Goal: Transaction & Acquisition: Purchase product/service

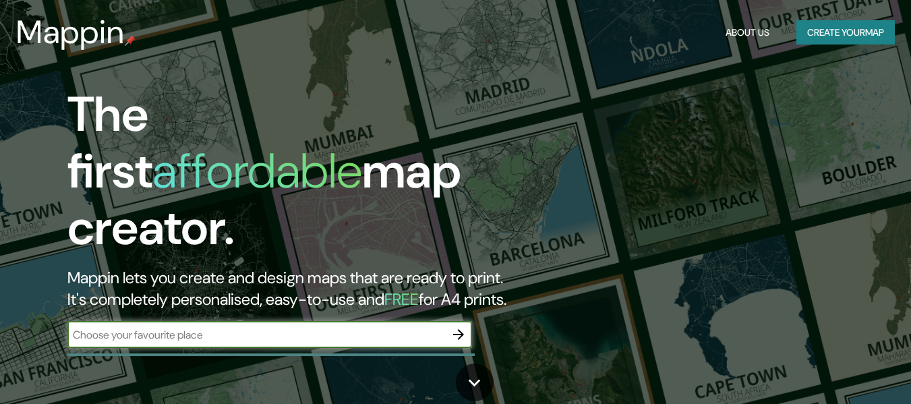
click at [856, 32] on button "Create your map" at bounding box center [845, 32] width 98 height 25
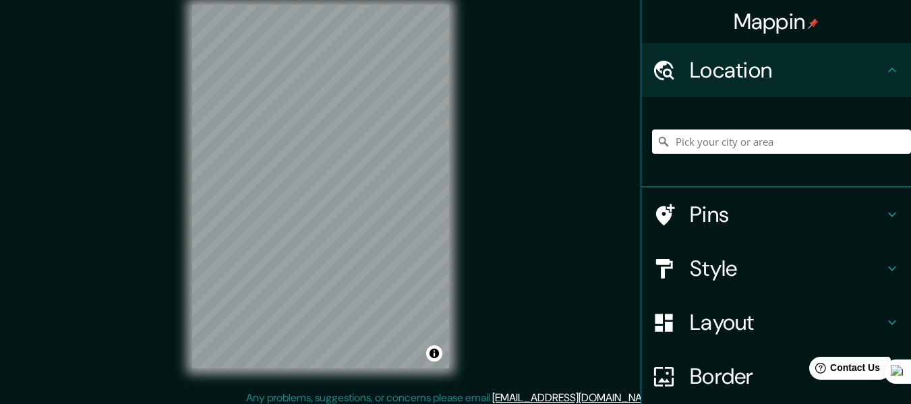
scroll to position [24, 0]
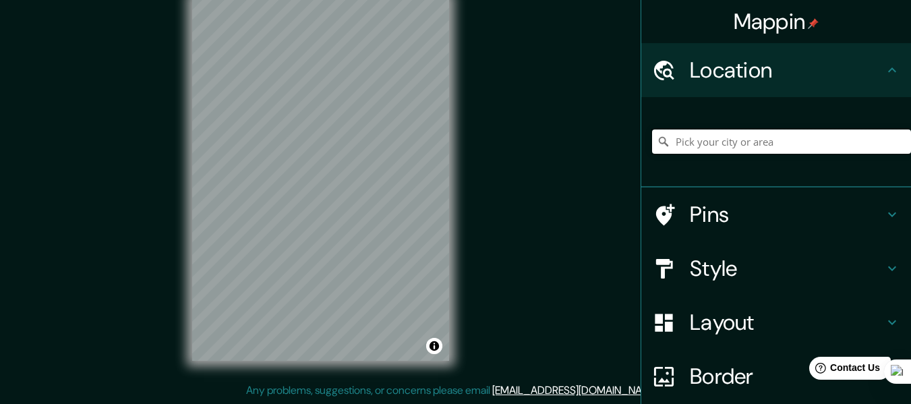
click at [675, 141] on input "Pick your city or area" at bounding box center [781, 141] width 259 height 24
paste input "[GEOGRAPHIC_DATA]"
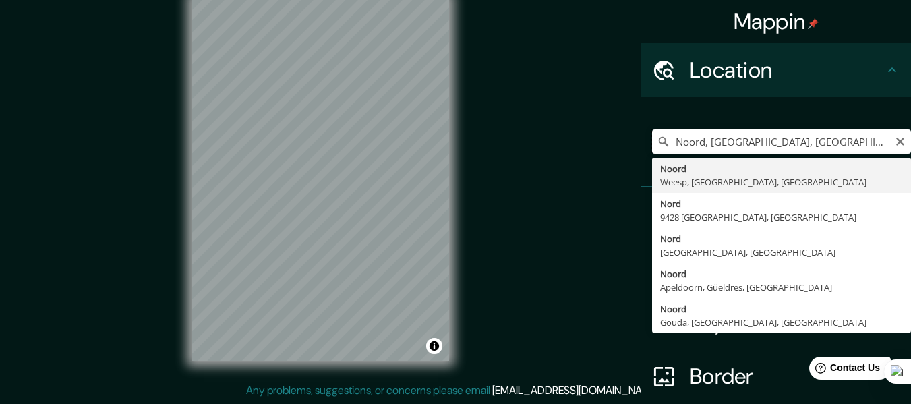
click at [749, 147] on input "Noord, [GEOGRAPHIC_DATA], [GEOGRAPHIC_DATA], [GEOGRAPHIC_DATA]" at bounding box center [781, 141] width 259 height 24
type input "v"
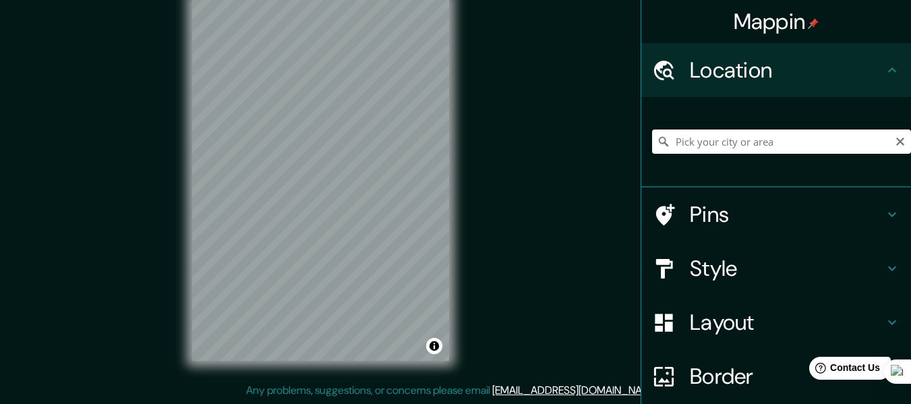
paste input "Balcones de [GEOGRAPHIC_DATA]"
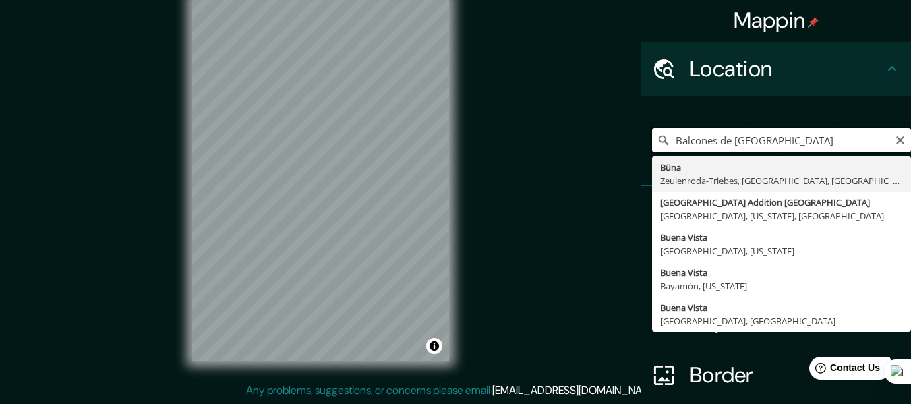
scroll to position [0, 0]
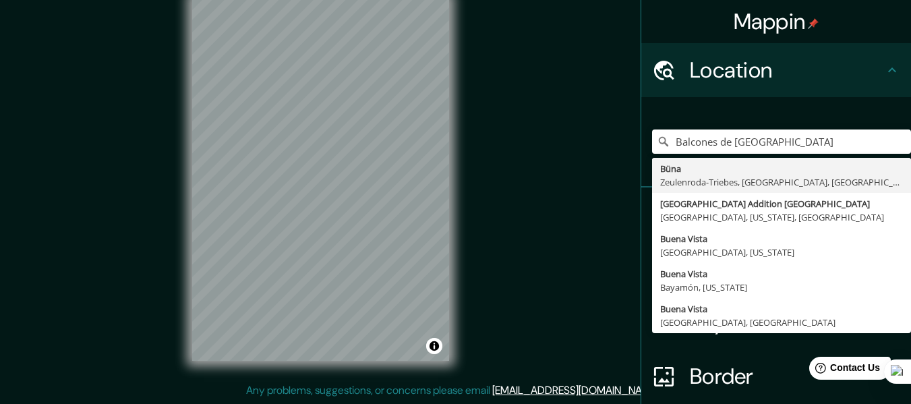
click at [452, 176] on div "© Mapbox © OpenStreetMap Improve this map" at bounding box center [321, 179] width 300 height 406
click at [697, 131] on input "Balcones de [GEOGRAPHIC_DATA]" at bounding box center [781, 141] width 259 height 24
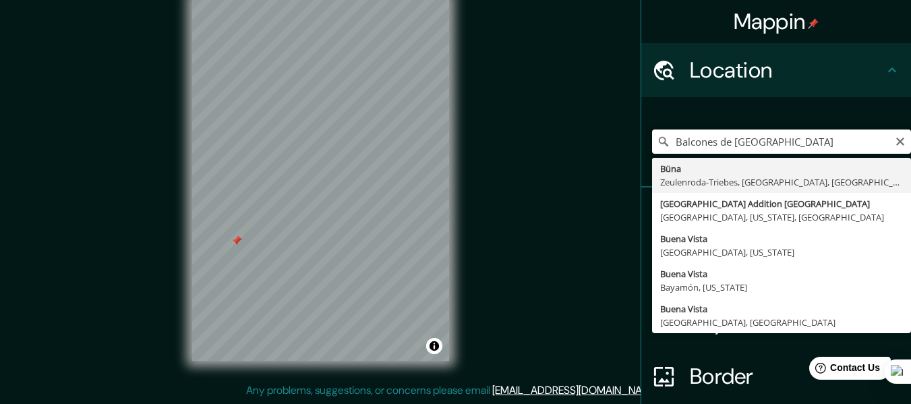
click at [697, 131] on input "Balcones de [GEOGRAPHIC_DATA]" at bounding box center [781, 141] width 259 height 24
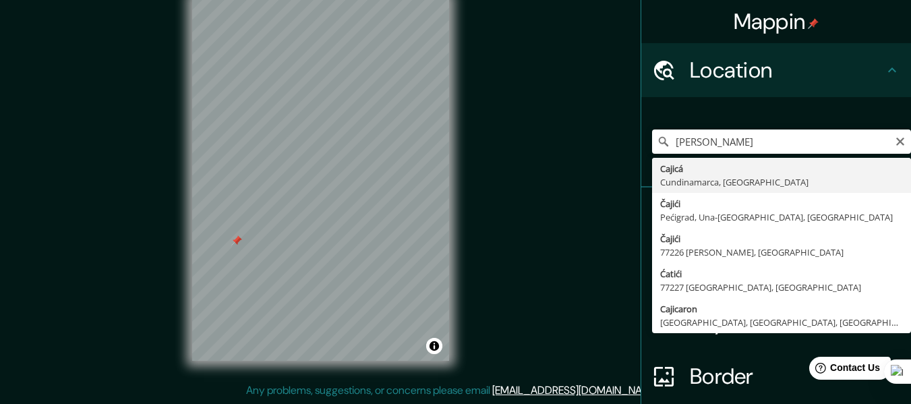
type input "Cajicá, [GEOGRAPHIC_DATA], [GEOGRAPHIC_DATA]"
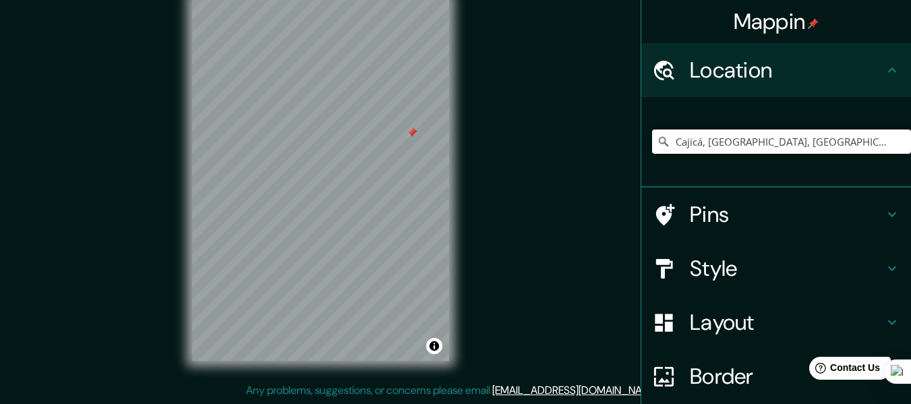
click at [309, 94] on div at bounding box center [312, 96] width 11 height 11
click at [314, 88] on div at bounding box center [314, 88] width 11 height 11
click at [328, 148] on div at bounding box center [327, 147] width 11 height 11
click at [352, 152] on div at bounding box center [354, 148] width 11 height 11
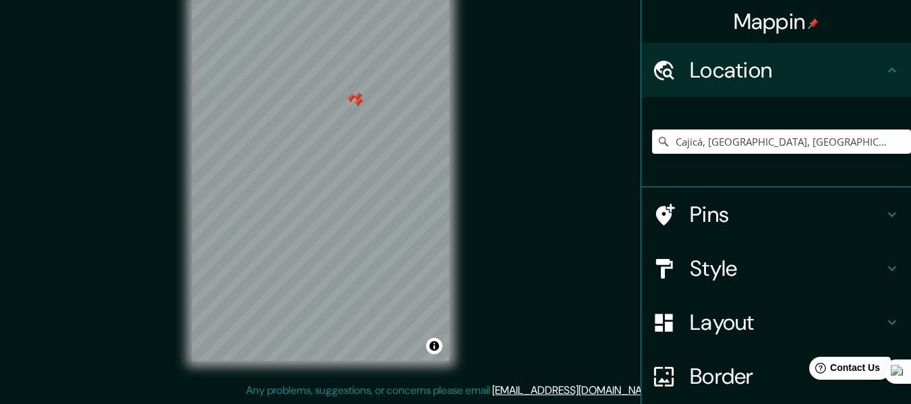
click at [351, 102] on div at bounding box center [350, 98] width 11 height 11
click at [360, 98] on div at bounding box center [357, 102] width 11 height 11
click at [358, 100] on div at bounding box center [357, 97] width 11 height 11
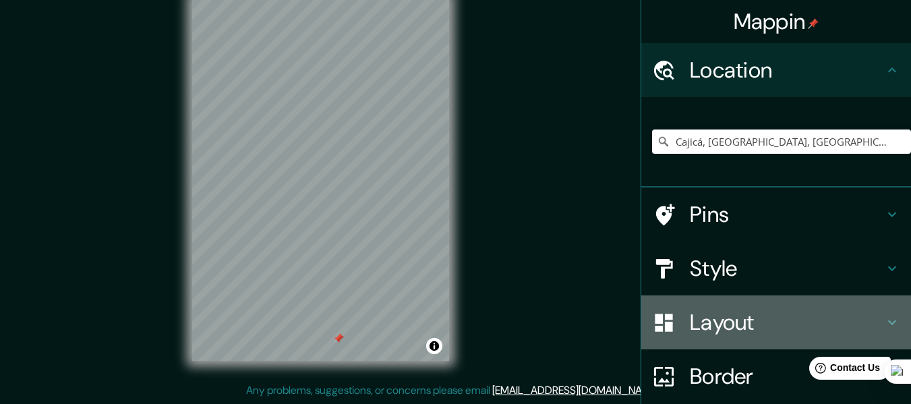
click at [729, 322] on h4 "Layout" at bounding box center [786, 322] width 194 height 27
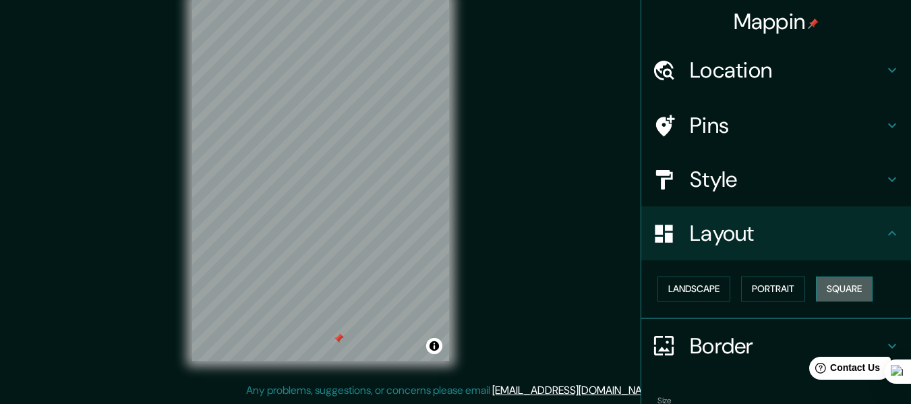
click at [852, 284] on button "Square" at bounding box center [843, 288] width 57 height 25
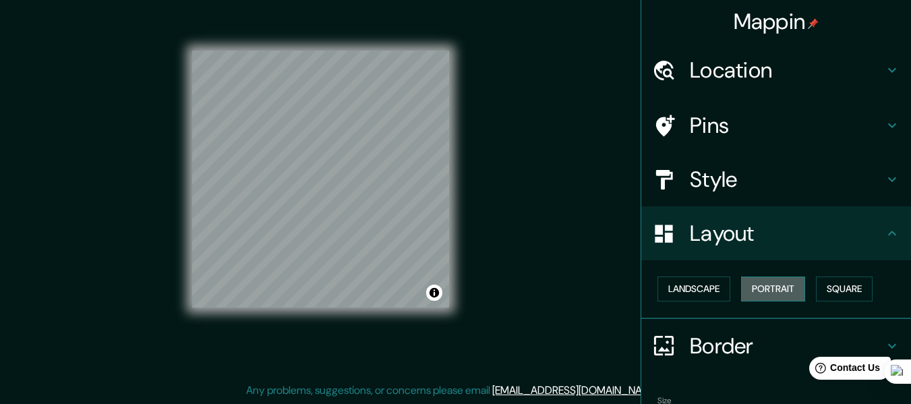
click at [770, 287] on button "Portrait" at bounding box center [773, 288] width 64 height 25
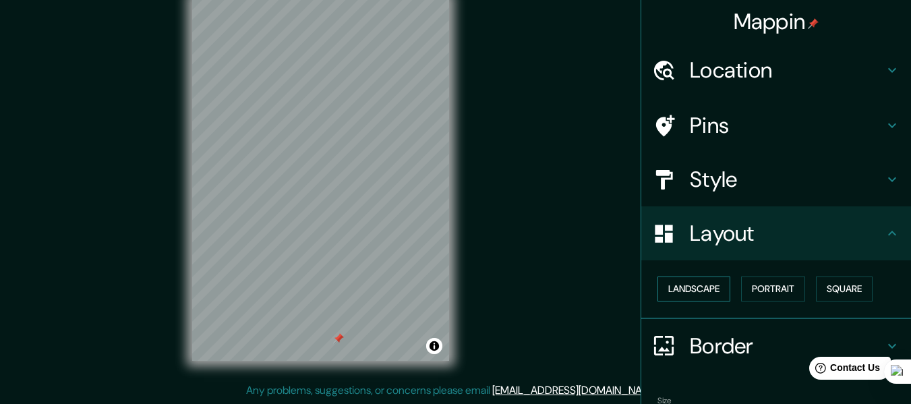
click at [673, 287] on button "Landscape" at bounding box center [693, 288] width 73 height 25
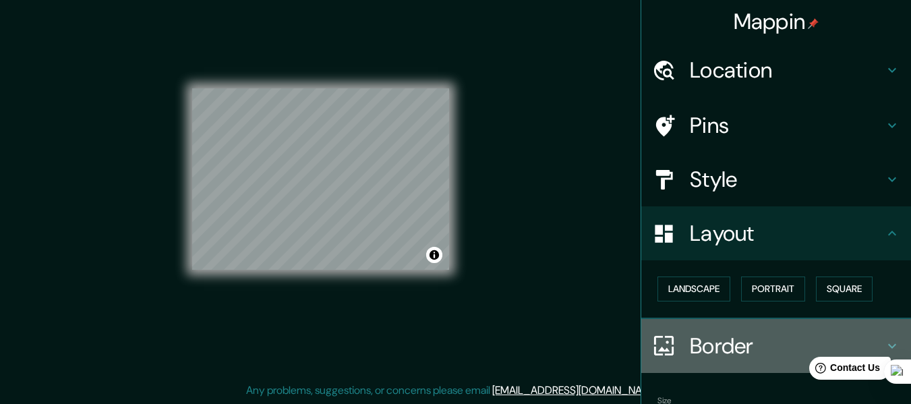
click at [743, 340] on h4 "Border" at bounding box center [786, 345] width 194 height 27
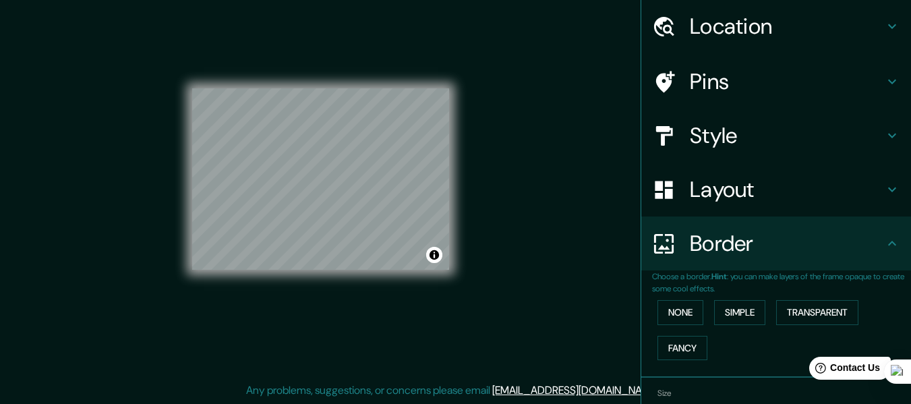
scroll to position [67, 0]
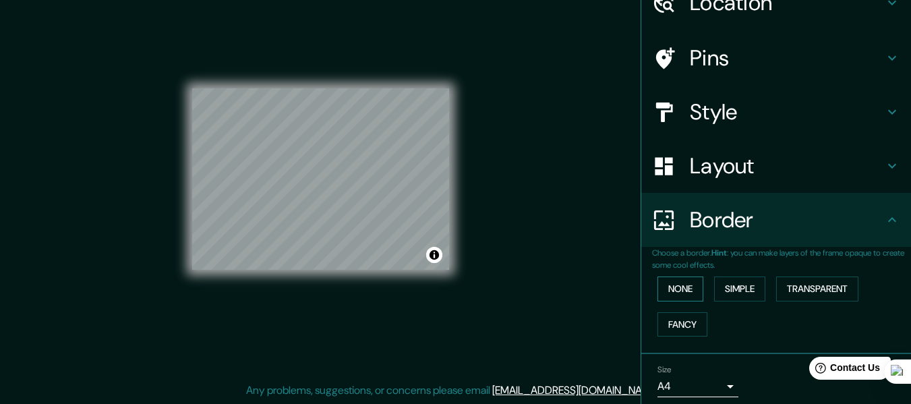
drag, startPoint x: 669, startPoint y: 264, endPoint x: 664, endPoint y: 280, distance: 17.1
click at [667, 271] on div "Choose a border. Hint : you can make layers of the frame opaque to create some …" at bounding box center [781, 294] width 259 height 95
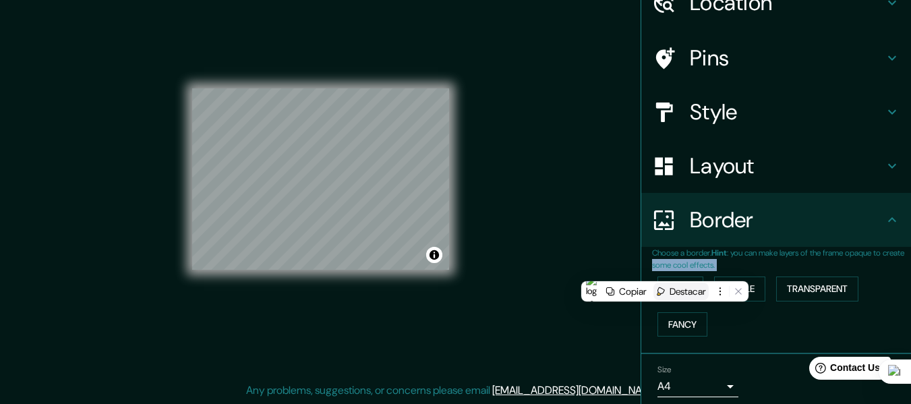
click at [676, 285] on div "Destacar" at bounding box center [687, 291] width 36 height 12
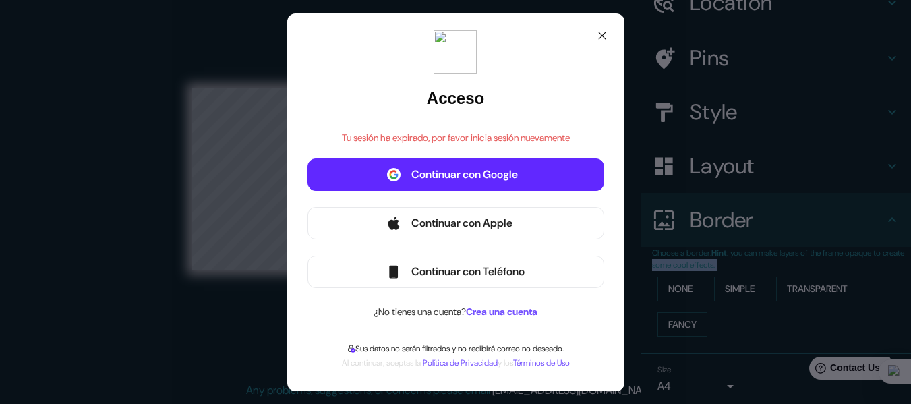
drag, startPoint x: 773, startPoint y: 324, endPoint x: 723, endPoint y: 212, distance: 122.5
click at [772, 325] on div "Acceso Tu sesión ha expirado, por favor inicia sesión nuevamente Continuar con …" at bounding box center [455, 202] width 911 height 404
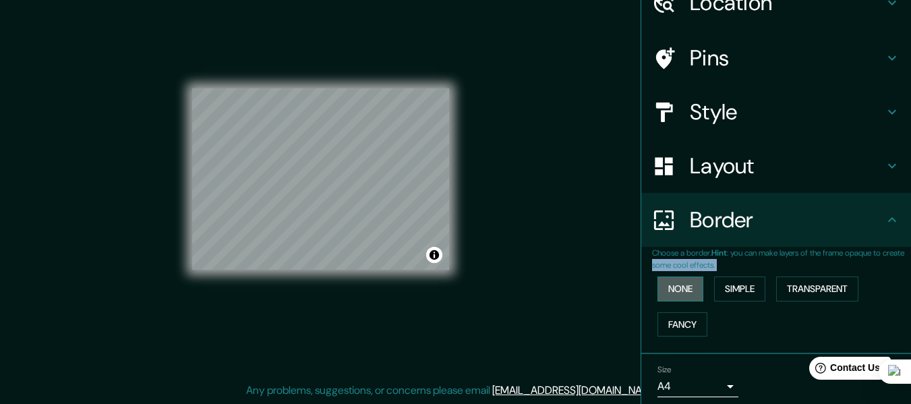
click at [687, 295] on button "None" at bounding box center [680, 288] width 46 height 25
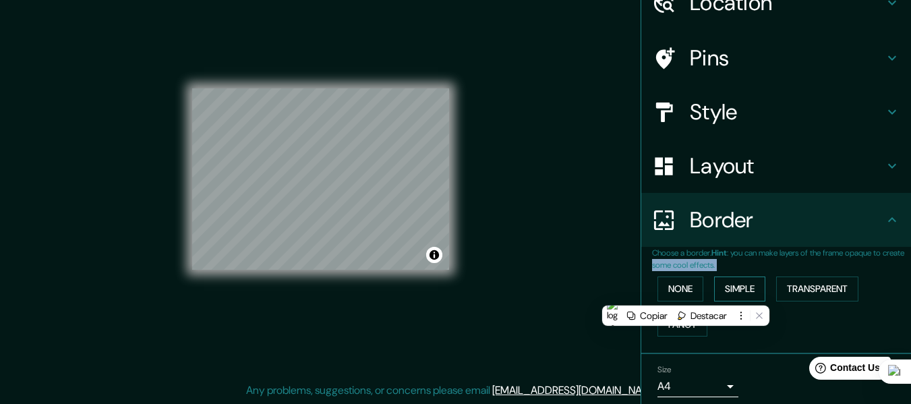
click at [745, 290] on button "Simple" at bounding box center [739, 288] width 51 height 25
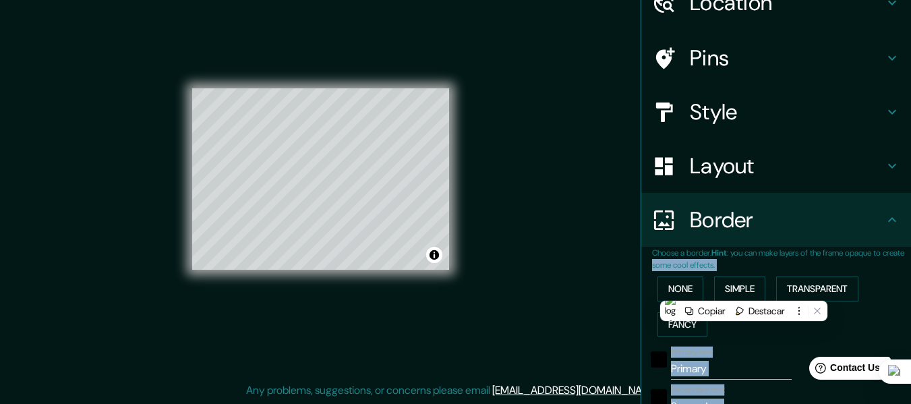
click at [832, 272] on div "None Simple Transparent Fancy" at bounding box center [781, 306] width 259 height 71
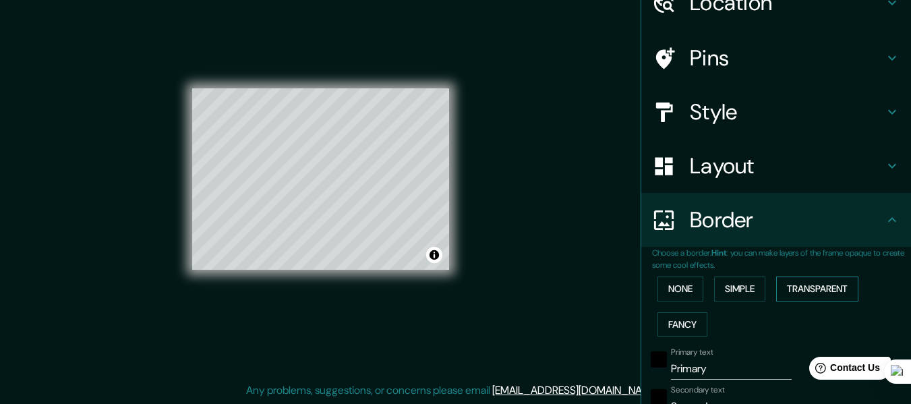
click at [814, 285] on button "Transparent" at bounding box center [817, 288] width 82 height 25
click at [813, 286] on button "Transparent" at bounding box center [817, 288] width 82 height 25
type input "183"
type input "30"
click at [725, 287] on button "Simple" at bounding box center [739, 288] width 51 height 25
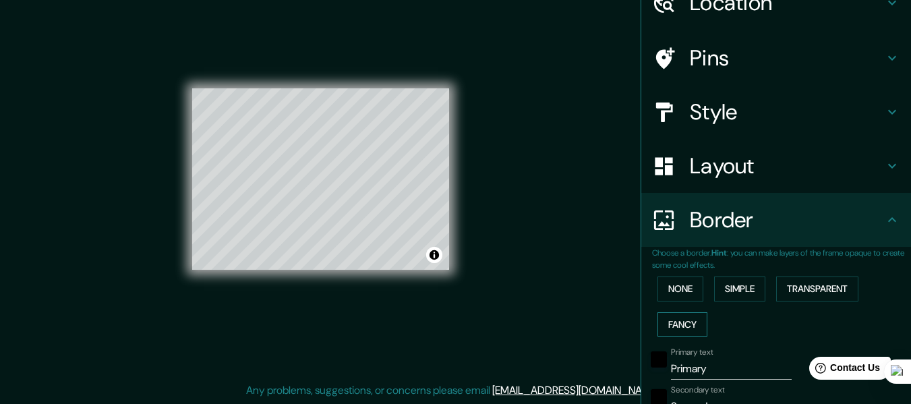
click at [687, 332] on button "Fancy" at bounding box center [682, 324] width 50 height 25
click at [671, 293] on button "None" at bounding box center [680, 288] width 46 height 25
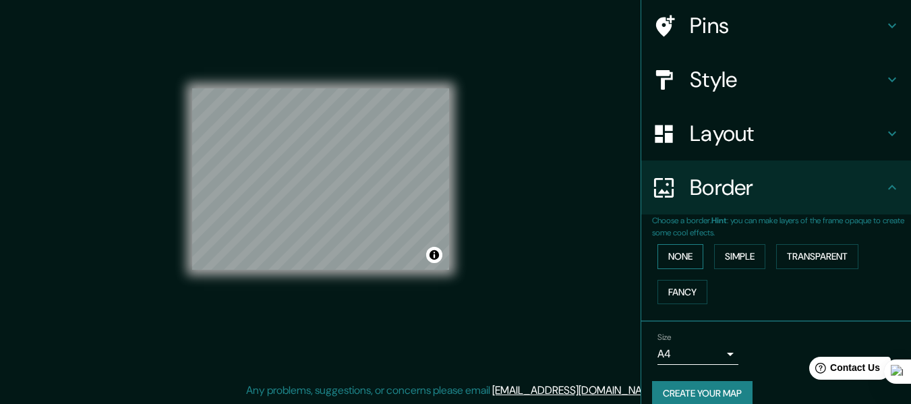
scroll to position [118, 0]
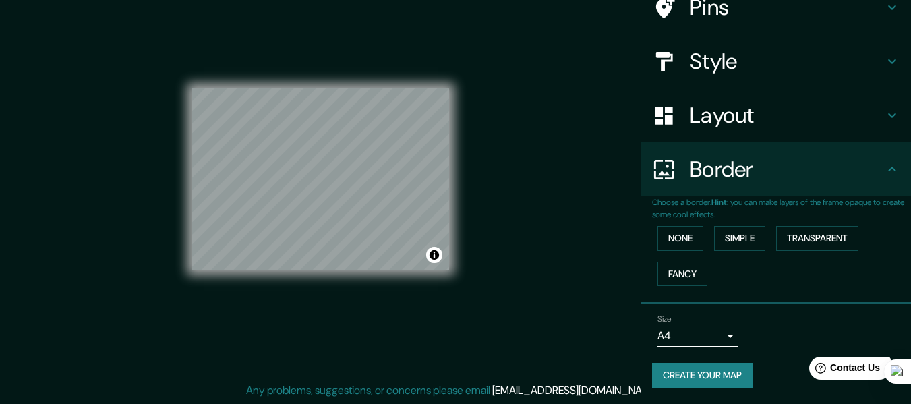
click at [707, 334] on body "Mappin Location [GEOGRAPHIC_DATA], [GEOGRAPHIC_DATA], [GEOGRAPHIC_DATA] Pins St…" at bounding box center [455, 178] width 911 height 404
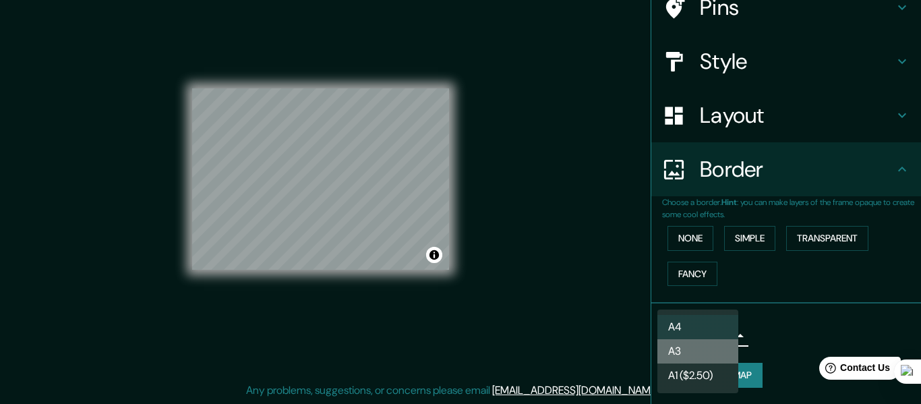
click at [712, 352] on li "A3" at bounding box center [697, 351] width 81 height 24
type input "a4"
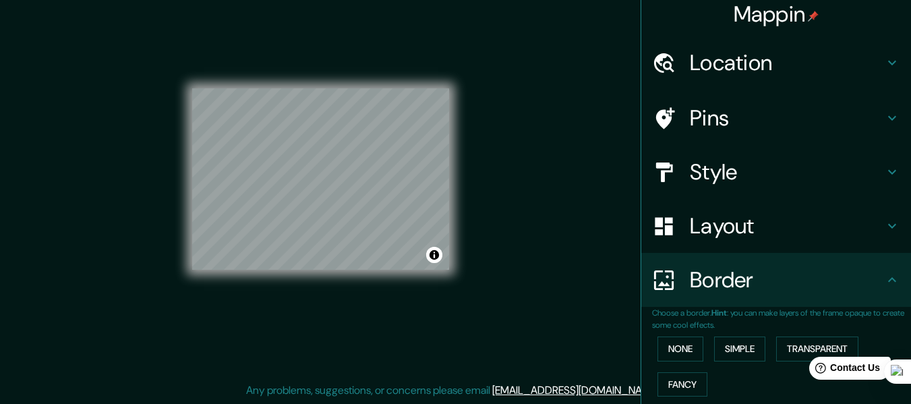
scroll to position [0, 0]
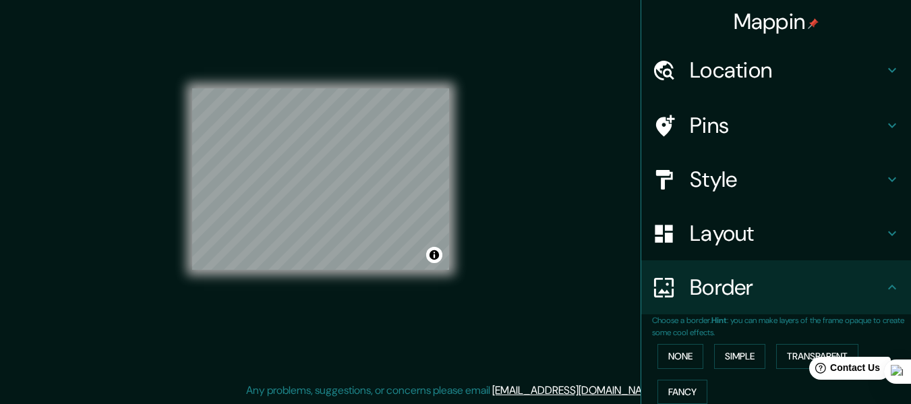
click at [712, 81] on h4 "Location" at bounding box center [786, 70] width 194 height 27
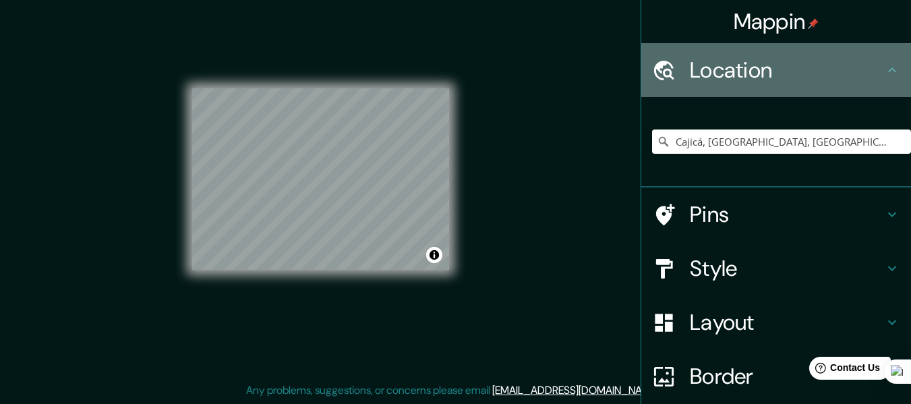
click at [712, 81] on h4 "Location" at bounding box center [786, 70] width 194 height 27
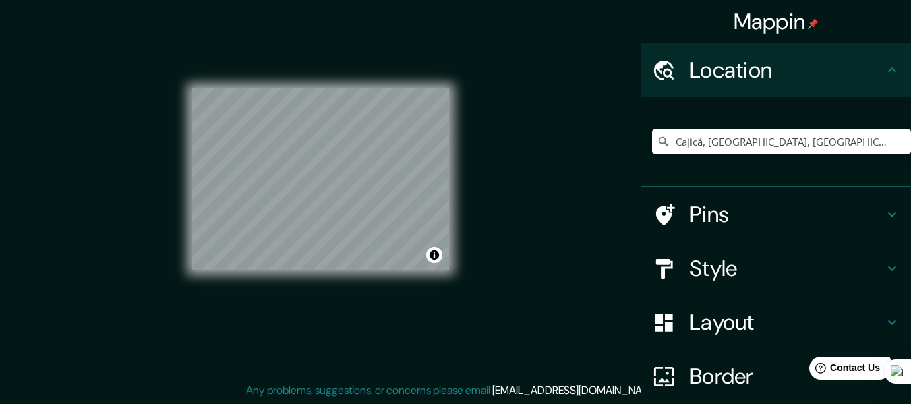
click at [712, 222] on h4 "Pins" at bounding box center [786, 214] width 194 height 27
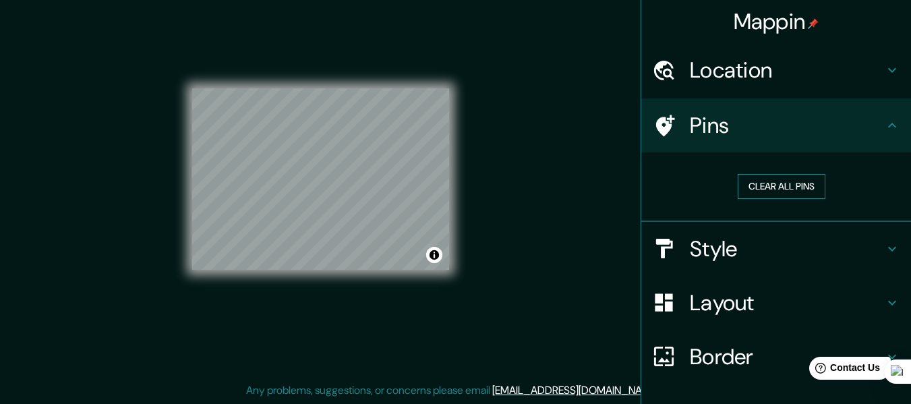
click at [747, 192] on button "Clear all pins" at bounding box center [781, 186] width 88 height 25
click at [734, 243] on h4 "Style" at bounding box center [786, 248] width 194 height 27
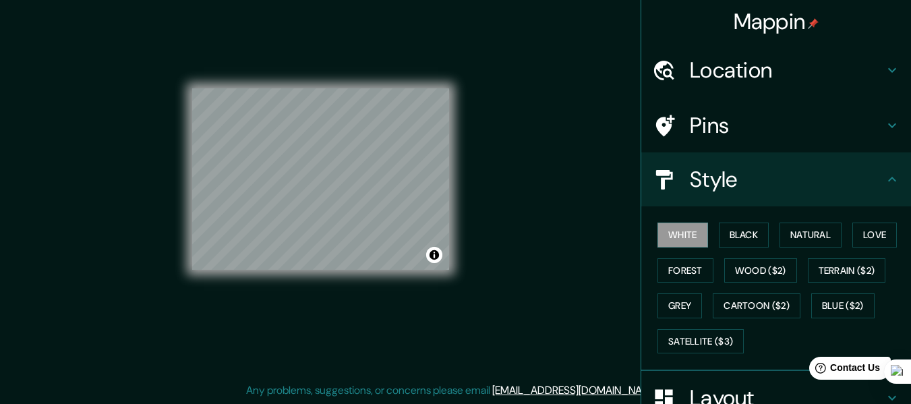
click at [737, 218] on div "White Black Natural Love Forest Wood ($2) Terrain ($2) Grey Cartoon ($2) Blue (…" at bounding box center [781, 288] width 259 height 142
click at [737, 238] on button "Black" at bounding box center [743, 234] width 51 height 25
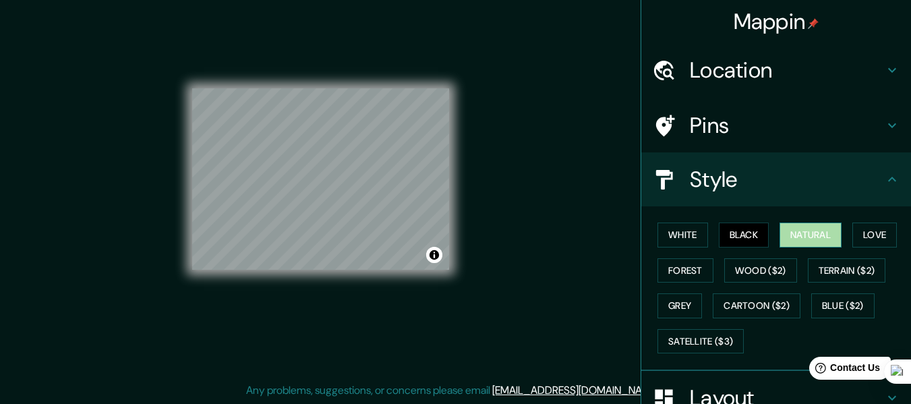
click at [791, 233] on button "Natural" at bounding box center [810, 234] width 62 height 25
click at [869, 233] on button "Love" at bounding box center [874, 234] width 44 height 25
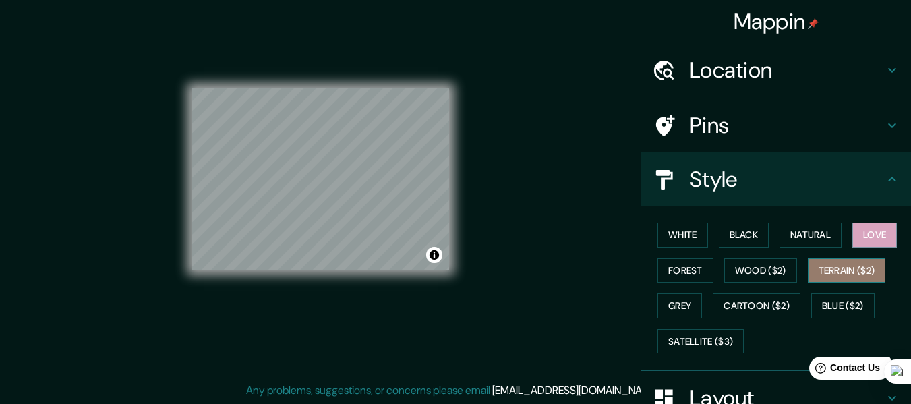
click at [831, 268] on button "Terrain ($2)" at bounding box center [846, 270] width 78 height 25
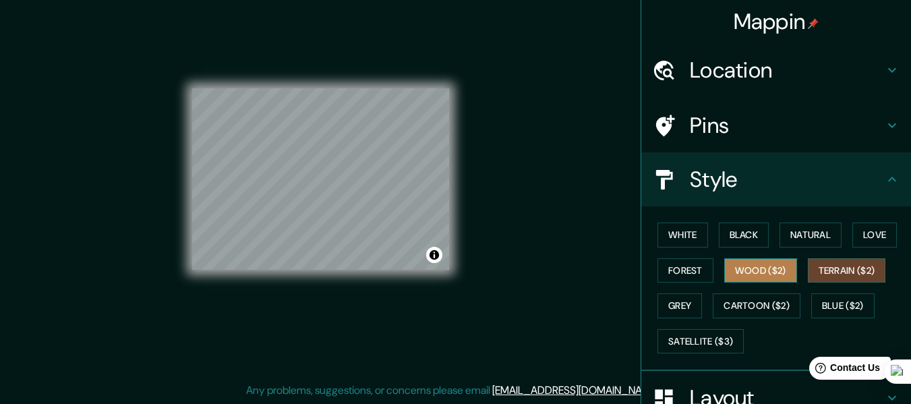
click at [759, 270] on button "Wood ($2)" at bounding box center [760, 270] width 73 height 25
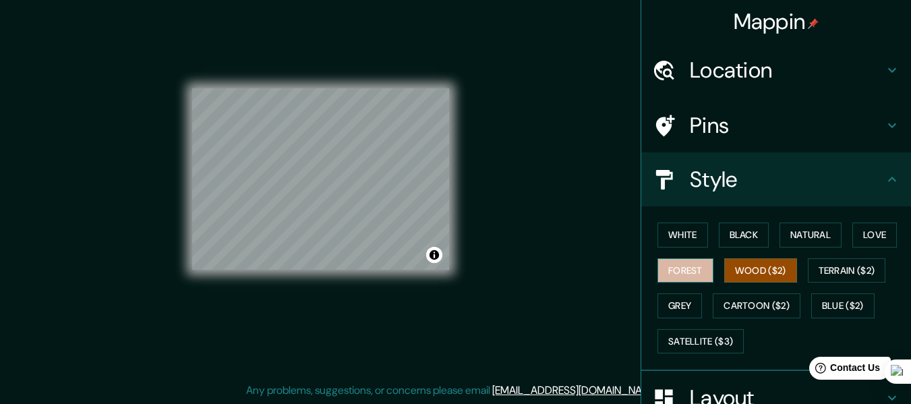
click at [700, 272] on button "Forest" at bounding box center [685, 270] width 56 height 25
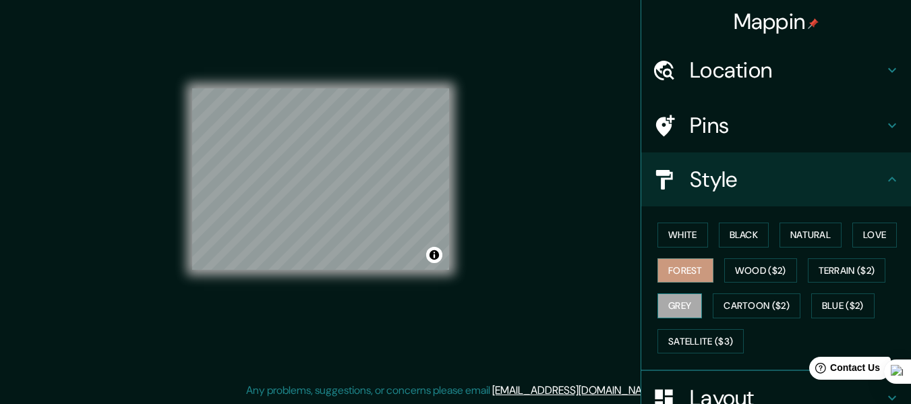
click at [681, 307] on button "Grey" at bounding box center [679, 305] width 44 height 25
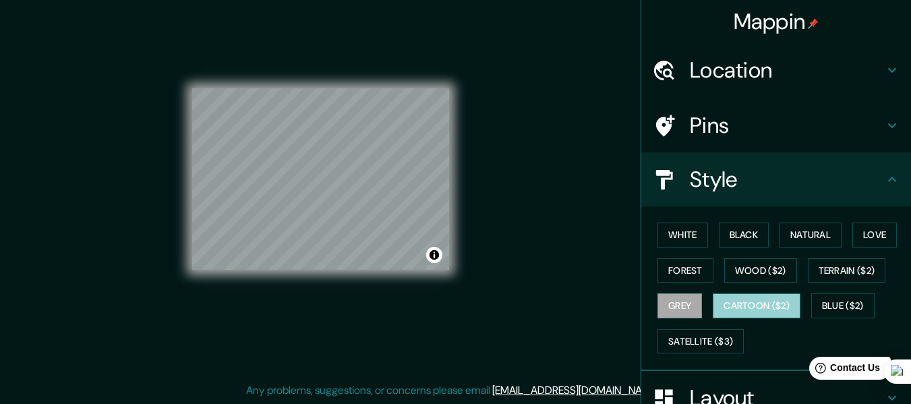
click at [753, 303] on button "Cartoon ($2)" at bounding box center [756, 305] width 88 height 25
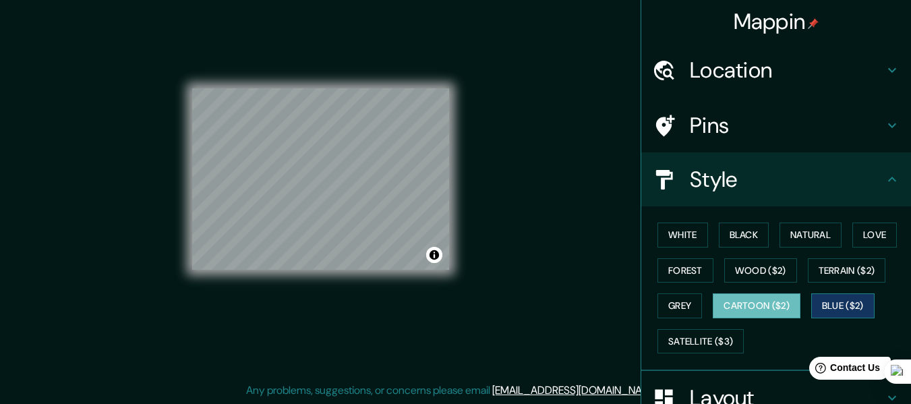
click at [811, 304] on button "Blue ($2)" at bounding box center [842, 305] width 63 height 25
